Goal: Check status

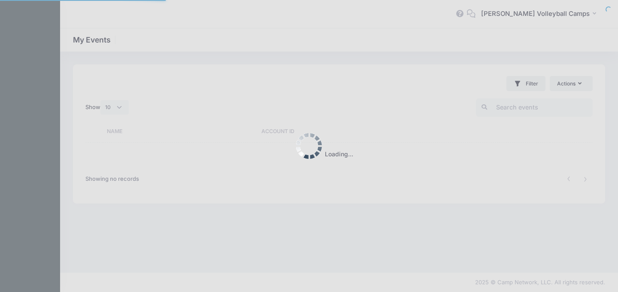
select select "10"
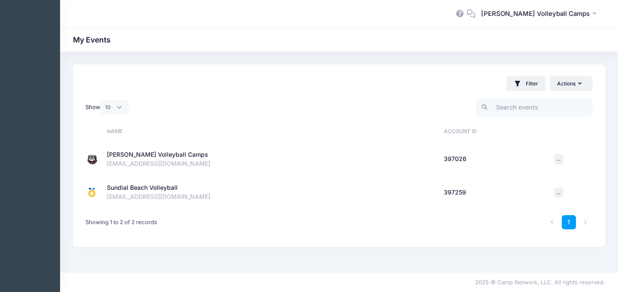
click at [268, 148] on td "Tom Black Volleyball Camps Active Account Id: 397026 lfreeman8593@outlook.com" at bounding box center [271, 159] width 337 height 33
click at [193, 165] on div "lfreeman8593@outlook.com" at bounding box center [271, 163] width 329 height 9
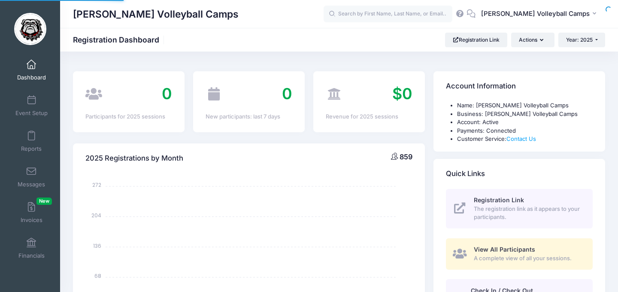
select select
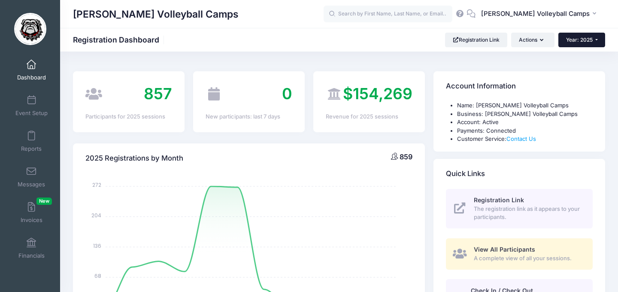
click at [591, 41] on span "Year: 2025" at bounding box center [579, 39] width 27 height 6
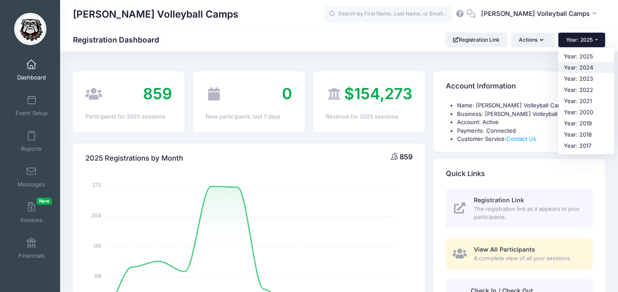
click at [586, 66] on link "Year: 2024" at bounding box center [586, 67] width 56 height 11
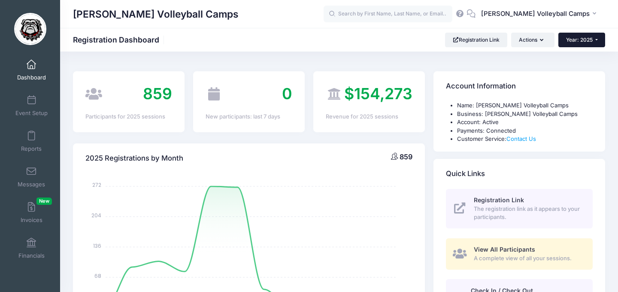
click at [582, 33] on button "Year: 2025" at bounding box center [581, 40] width 47 height 15
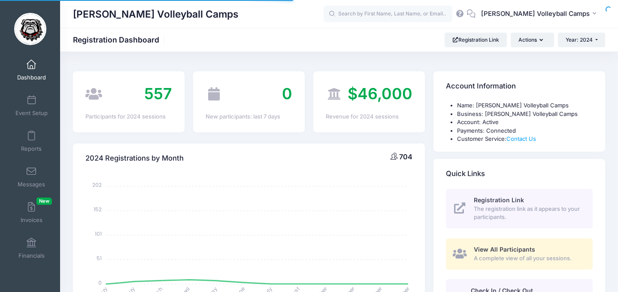
select select
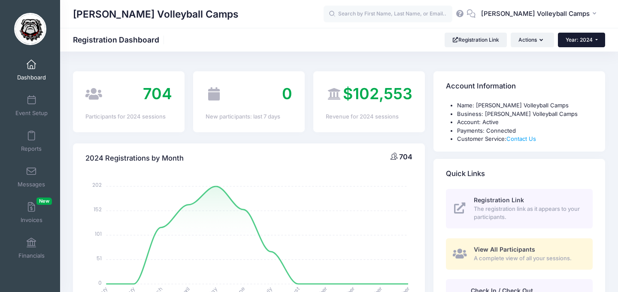
click at [578, 37] on span "Year: 2024" at bounding box center [579, 39] width 27 height 6
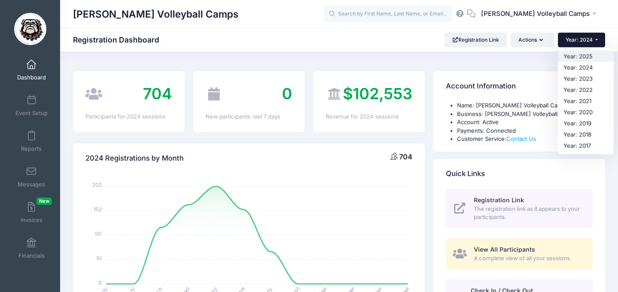
click at [586, 58] on link "Year: 2025" at bounding box center [586, 56] width 56 height 11
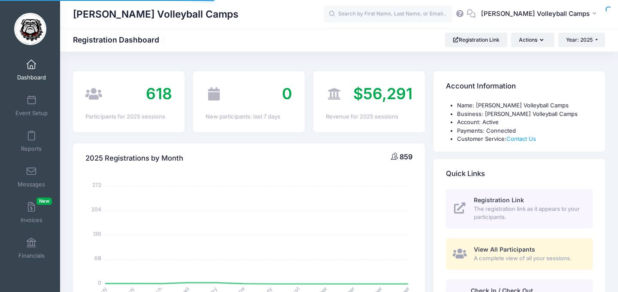
select select
